Goal: Task Accomplishment & Management: Complete application form

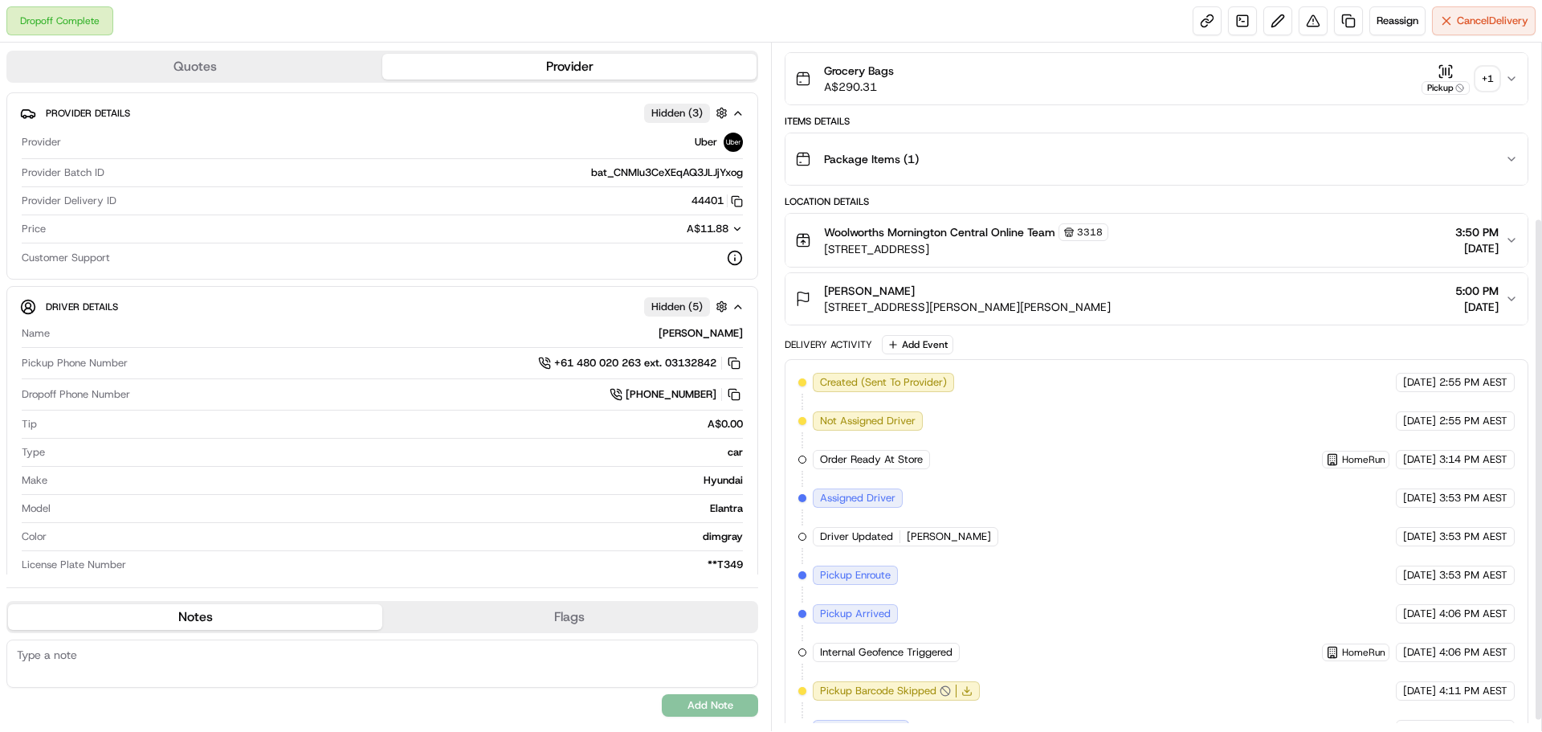
scroll to position [255, 0]
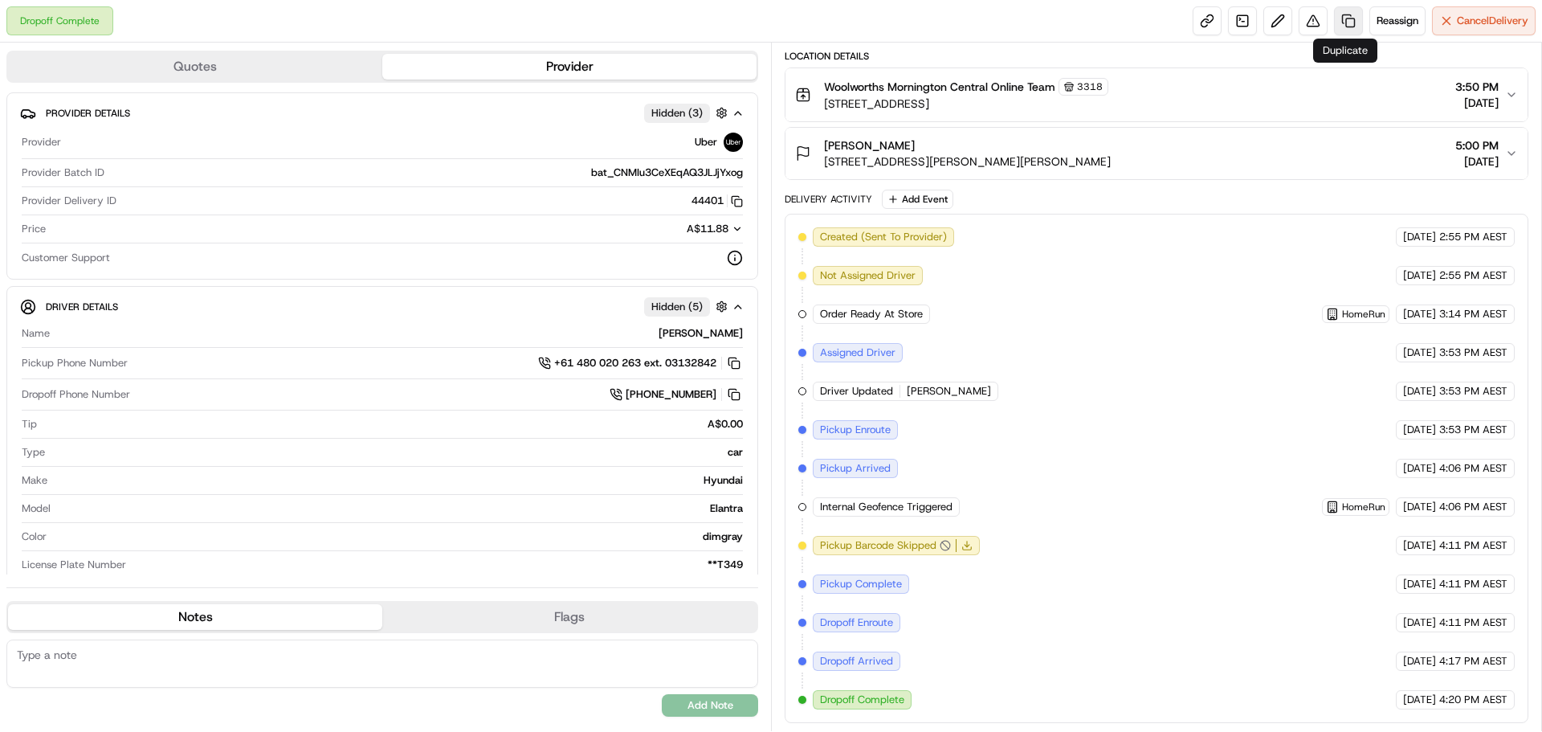
click at [1352, 22] on link at bounding box center [1348, 20] width 29 height 29
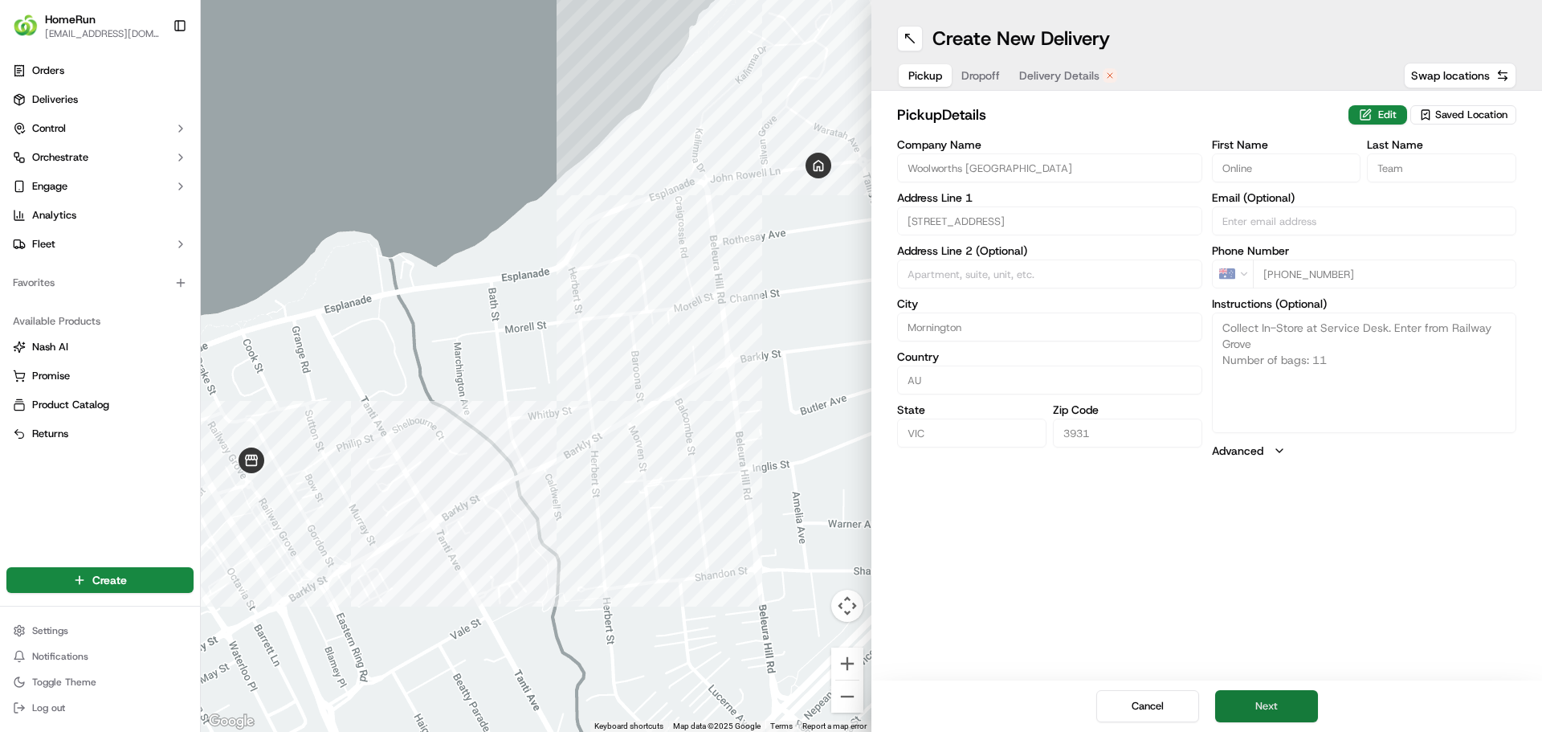
click at [1244, 698] on button "Next" at bounding box center [1266, 706] width 103 height 32
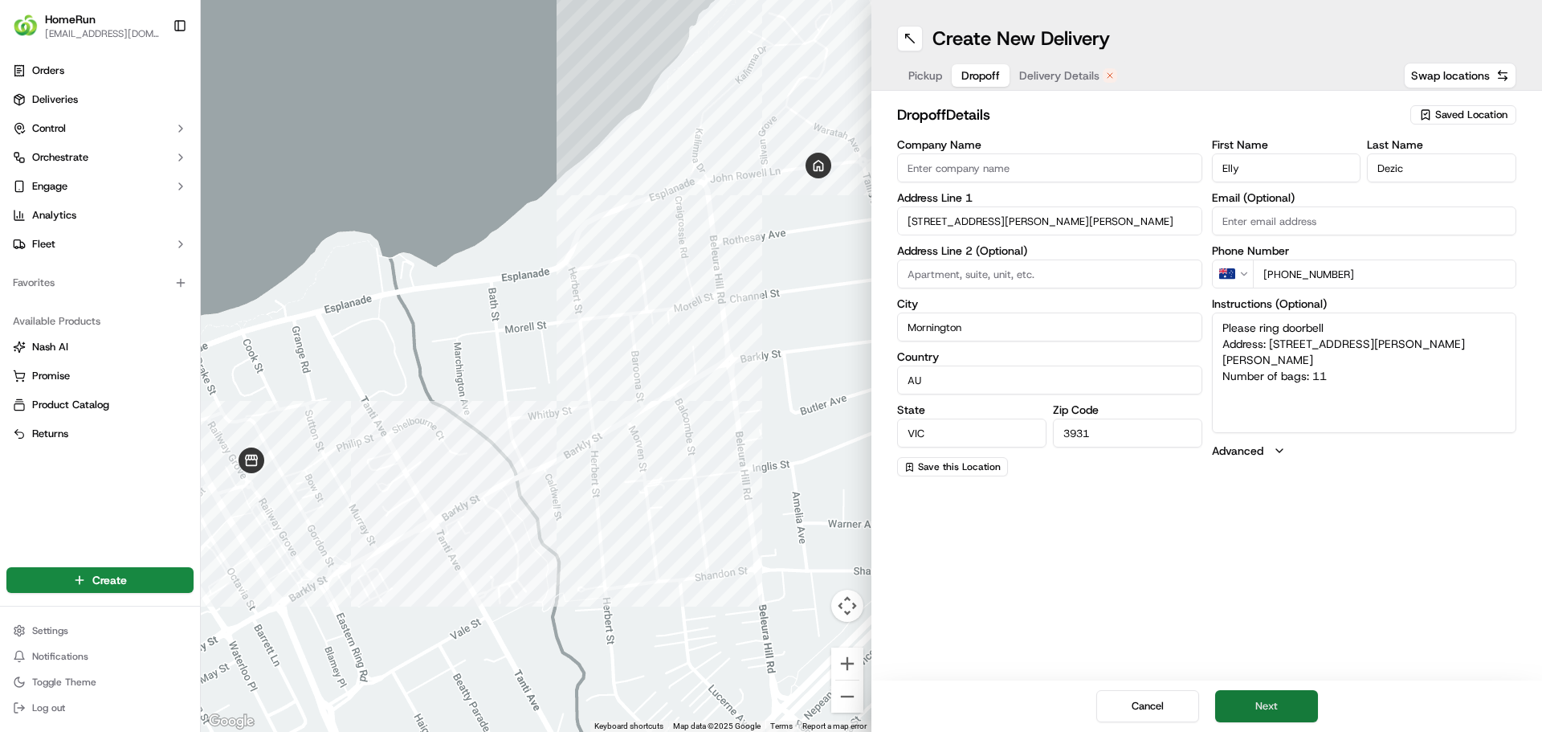
click at [1271, 694] on button "Next" at bounding box center [1266, 706] width 103 height 32
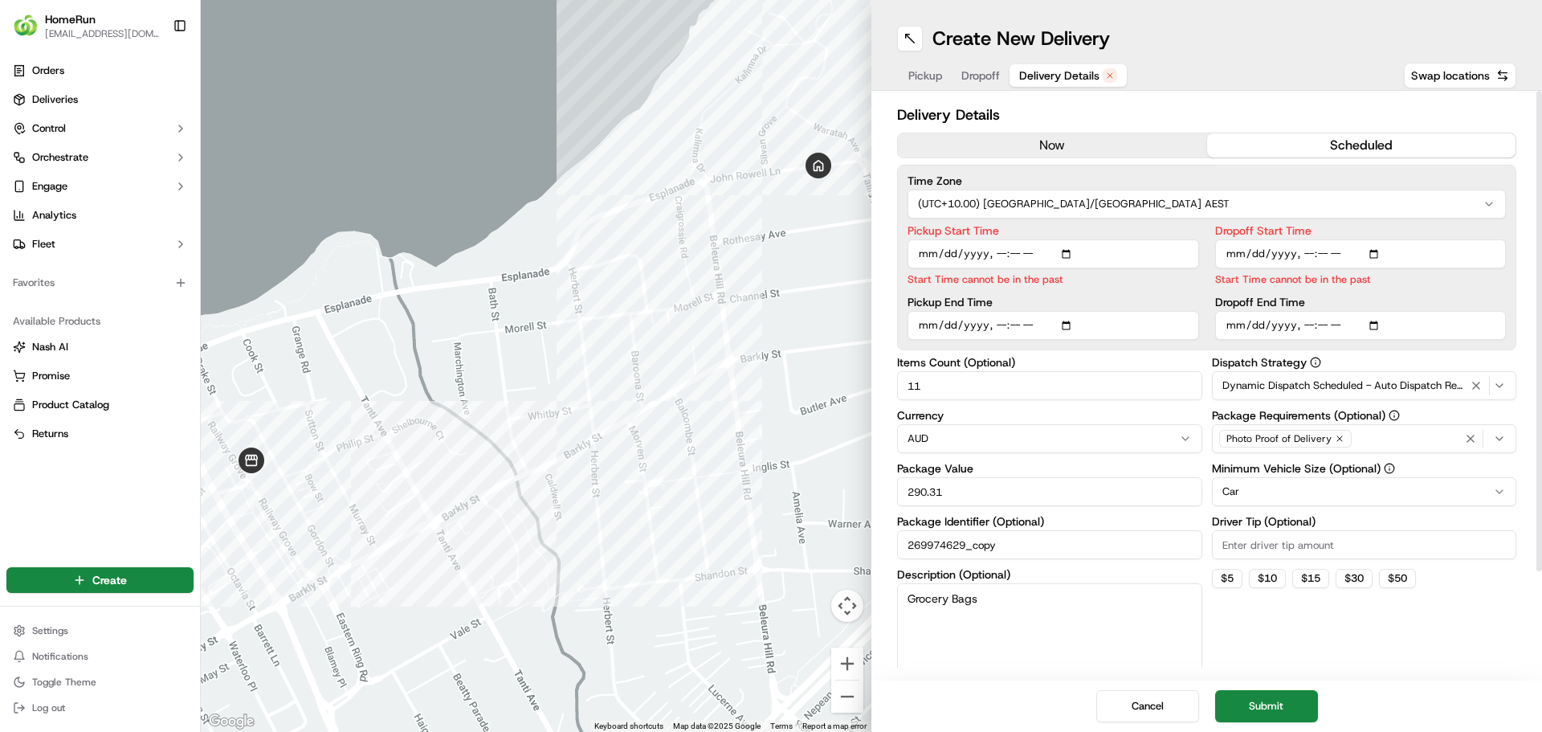
click at [1042, 135] on button "now" at bounding box center [1052, 145] width 309 height 24
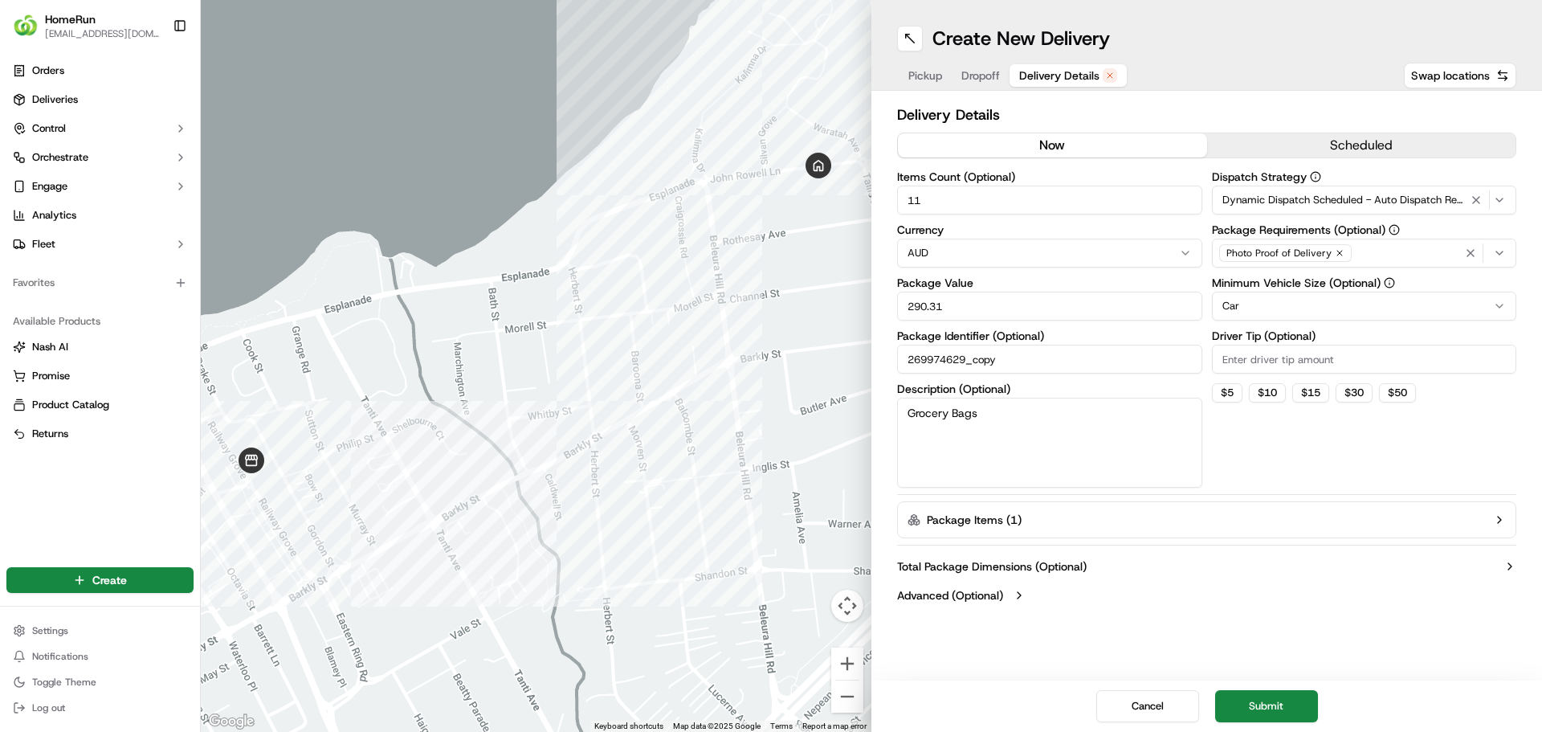
click at [1487, 253] on div "button" at bounding box center [1487, 252] width 51 height 19
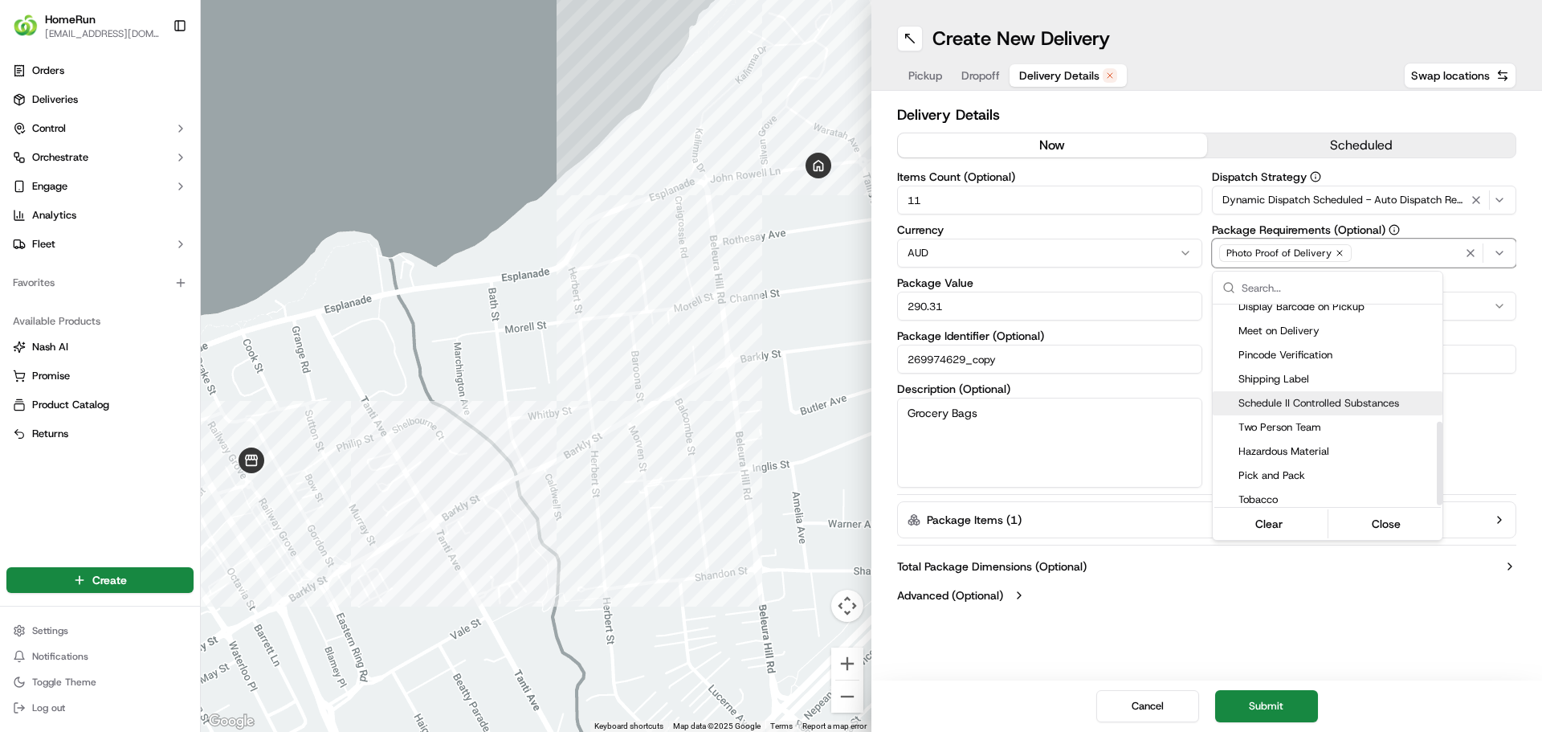
scroll to position [281, 0]
click at [1473, 398] on html "HomeRun ashoaib@woolworths.com.au Toggle Sidebar Orders Deliveries Control Orch…" at bounding box center [771, 366] width 1542 height 732
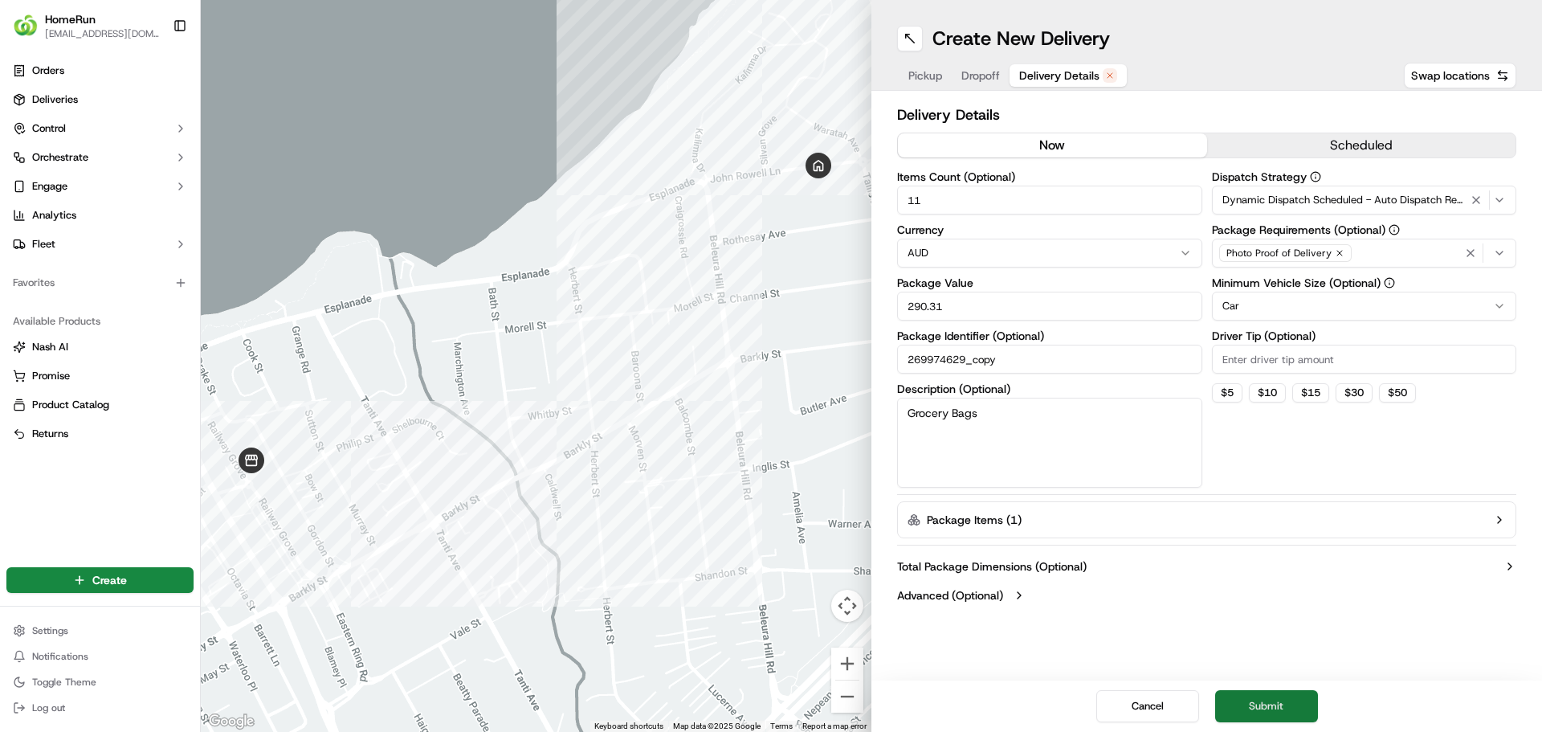
click at [1258, 710] on button "Submit" at bounding box center [1266, 706] width 103 height 32
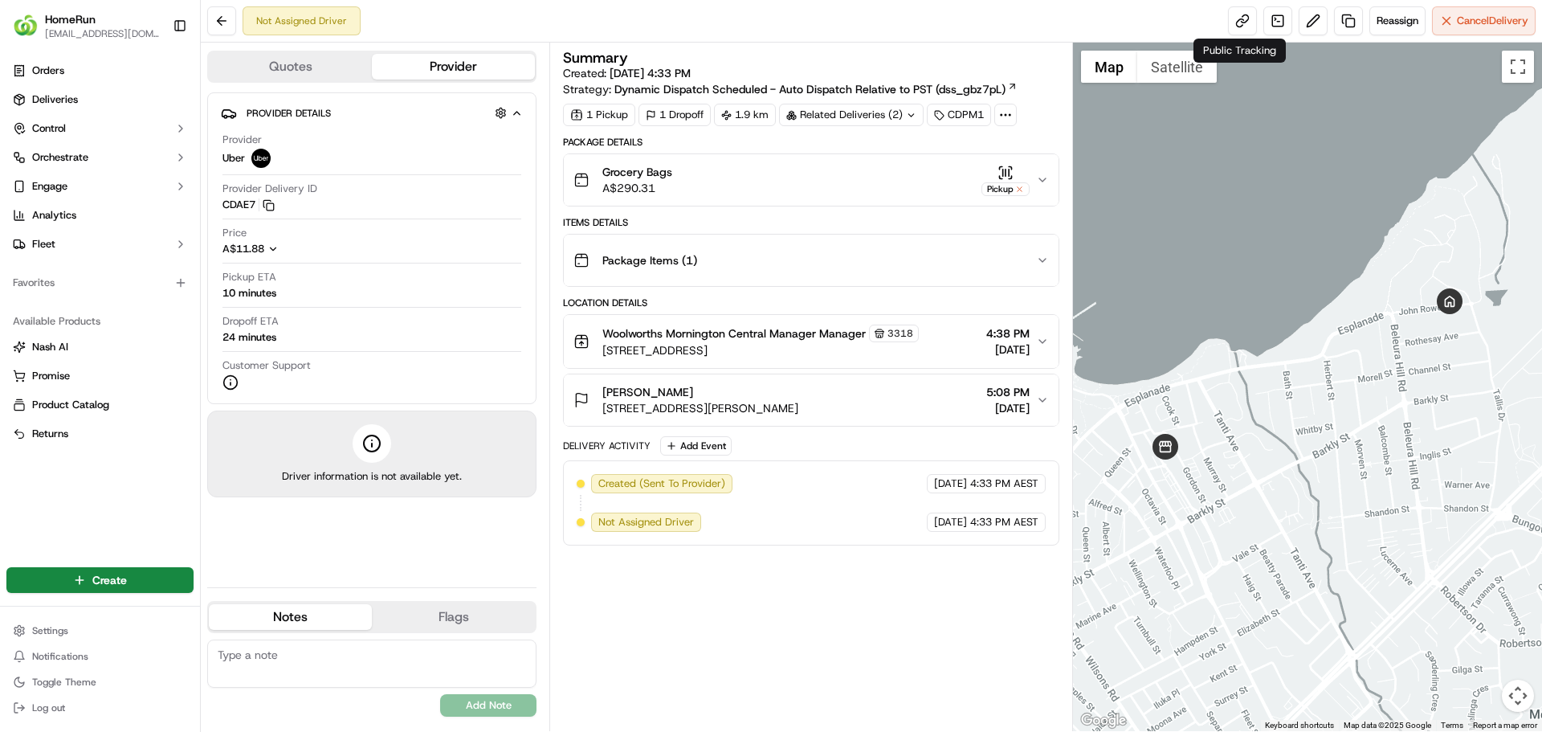
click at [1223, 28] on div "Not Assigned Driver Reassign Cancel Delivery" at bounding box center [871, 21] width 1341 height 43
click at [1238, 29] on link at bounding box center [1242, 20] width 29 height 29
